Goal: Transaction & Acquisition: Purchase product/service

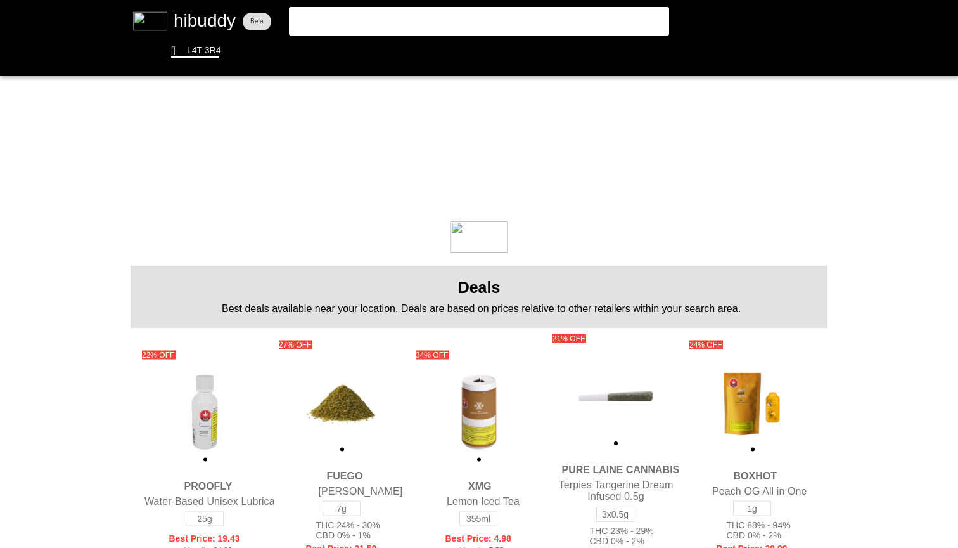
click at [366, 14] on flt-glass-pane at bounding box center [479, 274] width 958 height 548
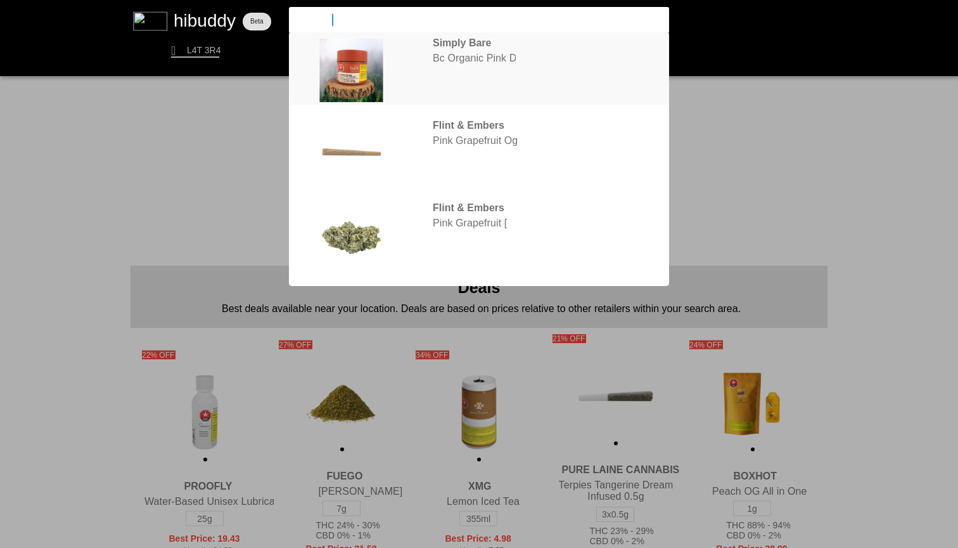
type input "pink drip"
click at [591, 67] on flt-glass-pane at bounding box center [479, 274] width 958 height 548
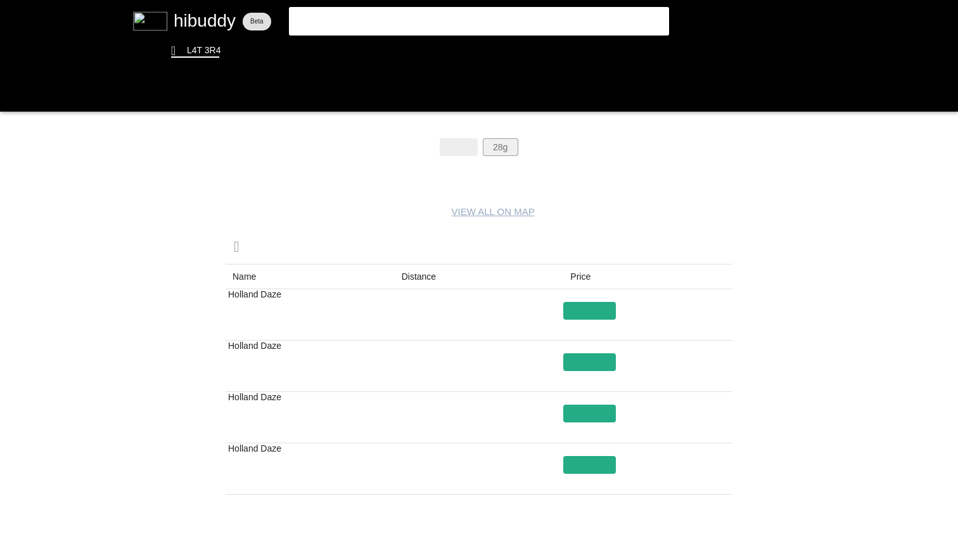
click at [497, 142] on flt-glass-pane at bounding box center [479, 274] width 958 height 548
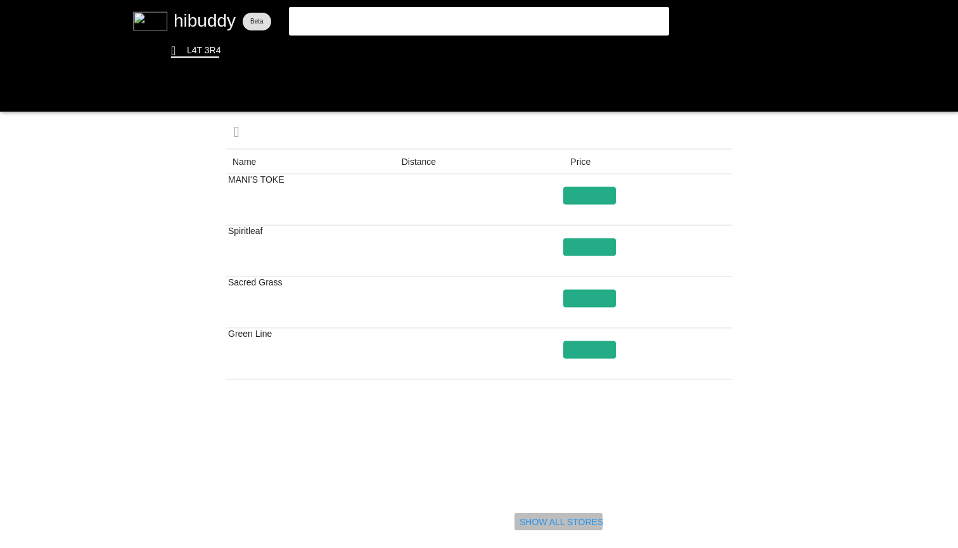
click at [563, 519] on flt-glass-pane at bounding box center [479, 274] width 958 height 548
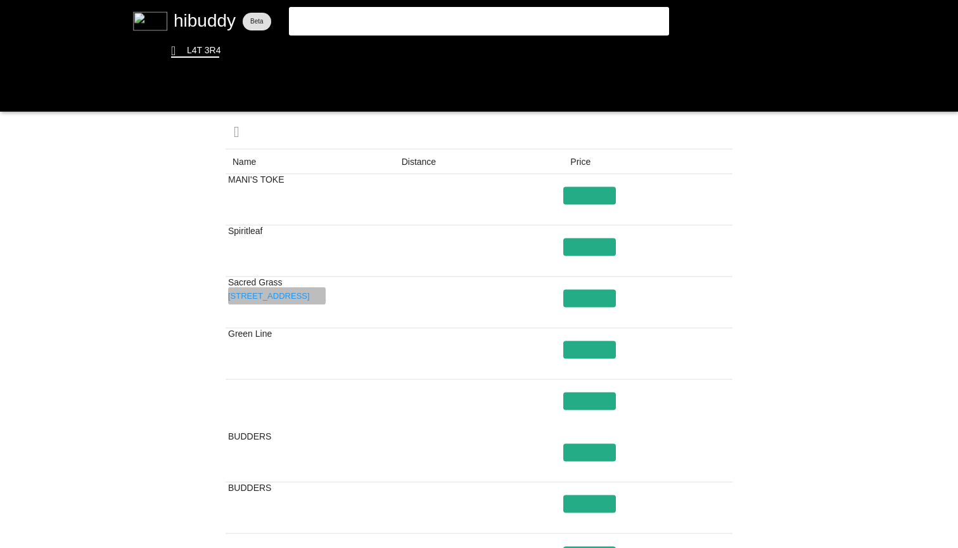
click at [317, 297] on flt-glass-pane at bounding box center [479, 274] width 958 height 548
click at [304, 347] on flt-glass-pane at bounding box center [479, 274] width 958 height 548
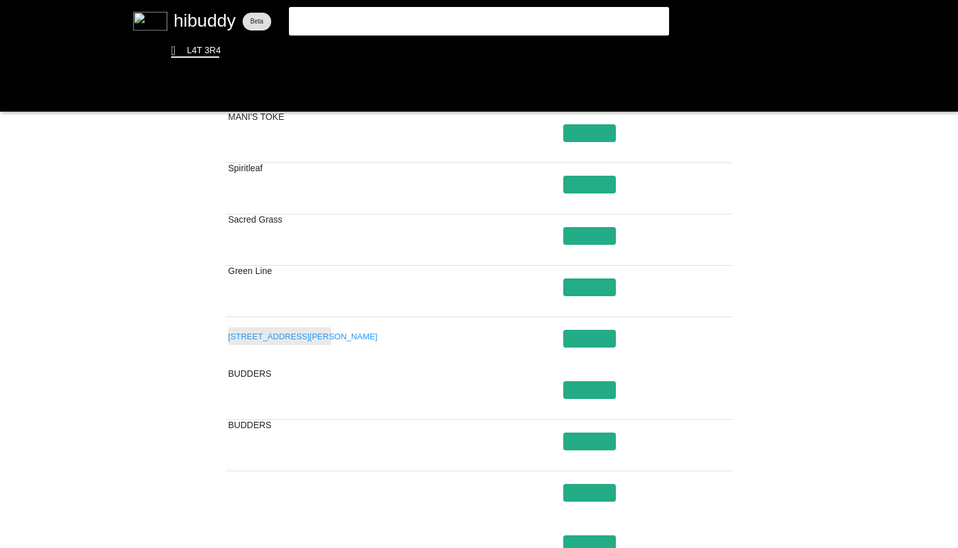
click at [238, 333] on flt-glass-pane at bounding box center [479, 274] width 958 height 548
